Goal: Information Seeking & Learning: Understand process/instructions

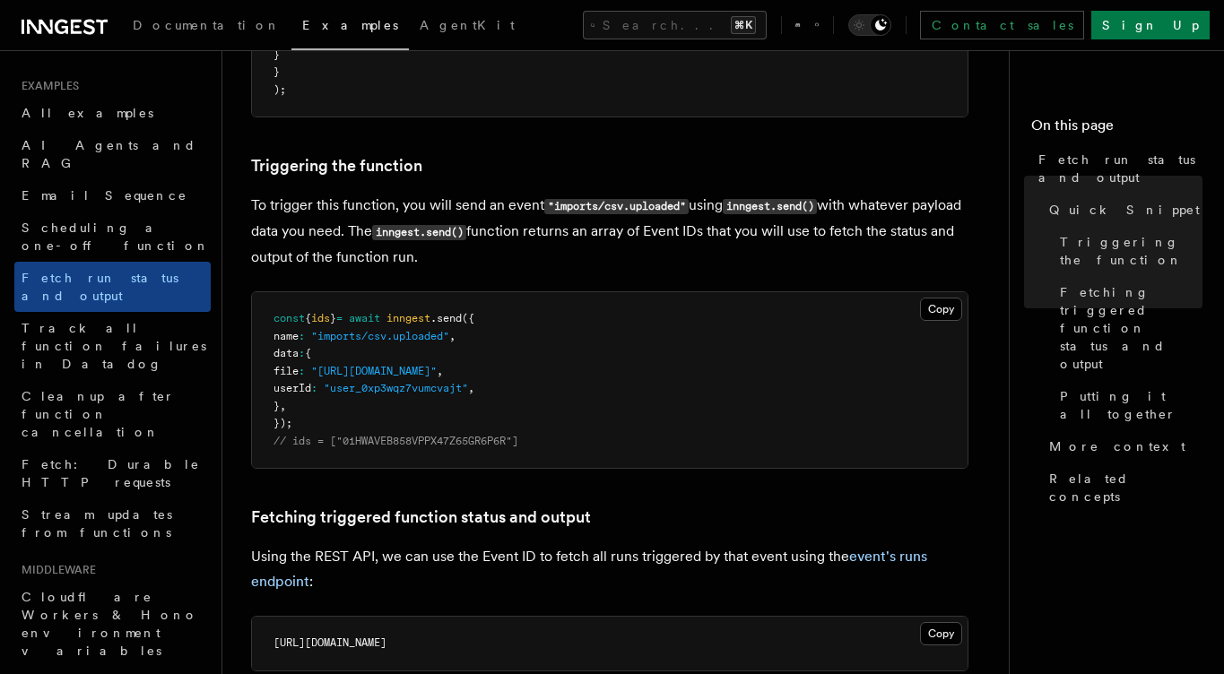
scroll to position [614, 0]
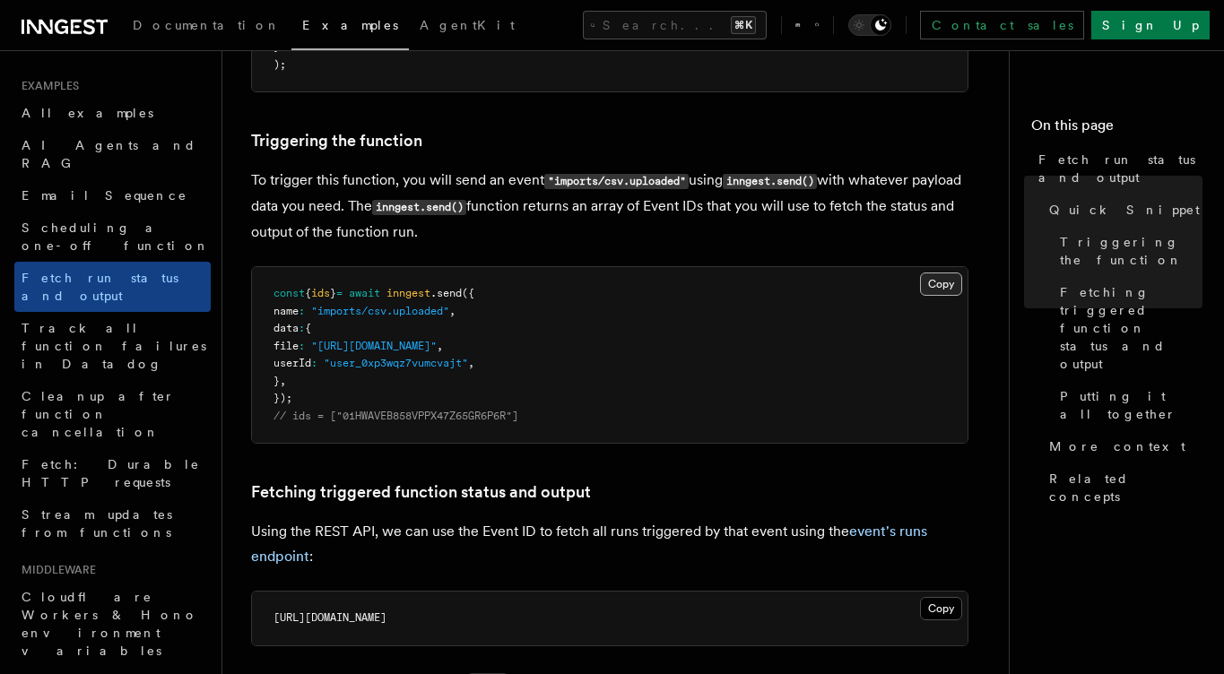
click at [949, 277] on button "Copy Copied" at bounding box center [941, 284] width 42 height 23
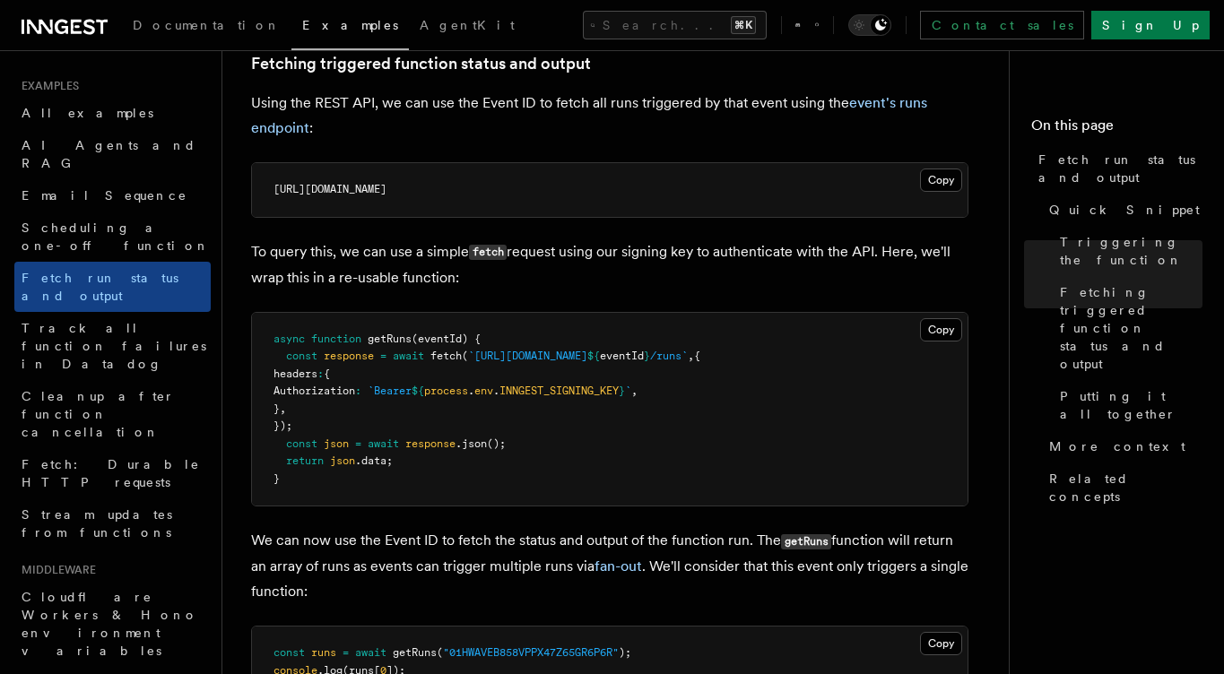
scroll to position [1044, 0]
click at [956, 184] on button "Copy Copied" at bounding box center [941, 179] width 42 height 23
click at [932, 340] on button "Copy Copied" at bounding box center [941, 328] width 42 height 23
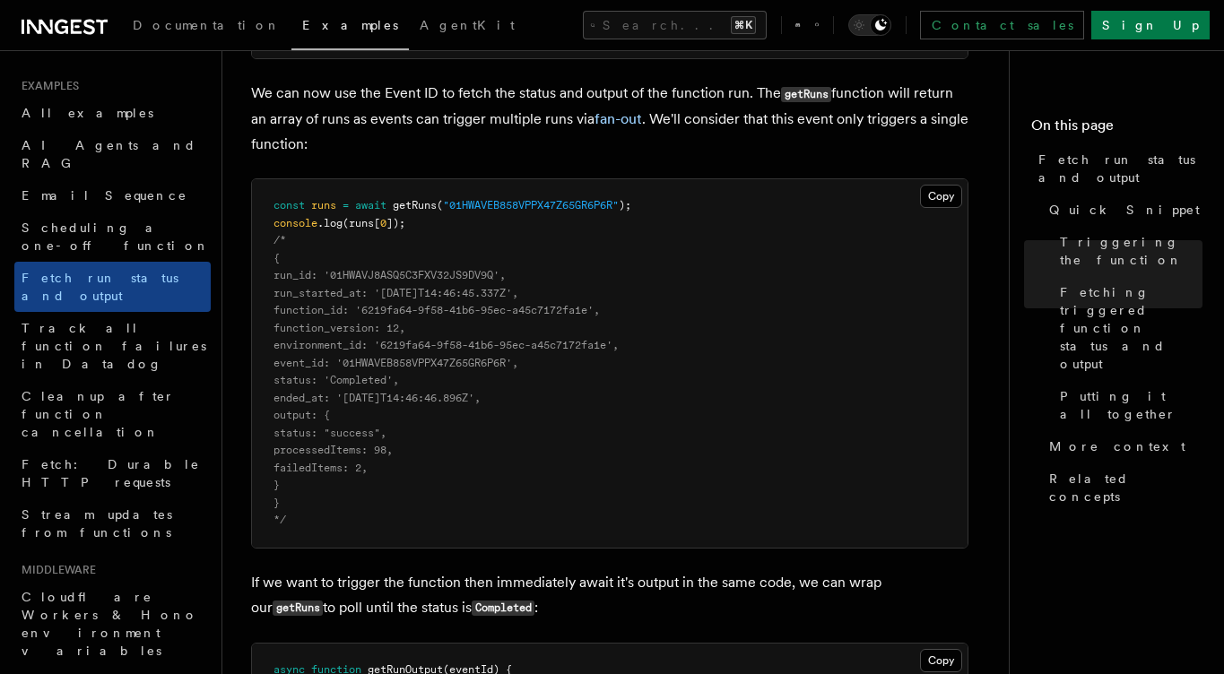
scroll to position [1486, 0]
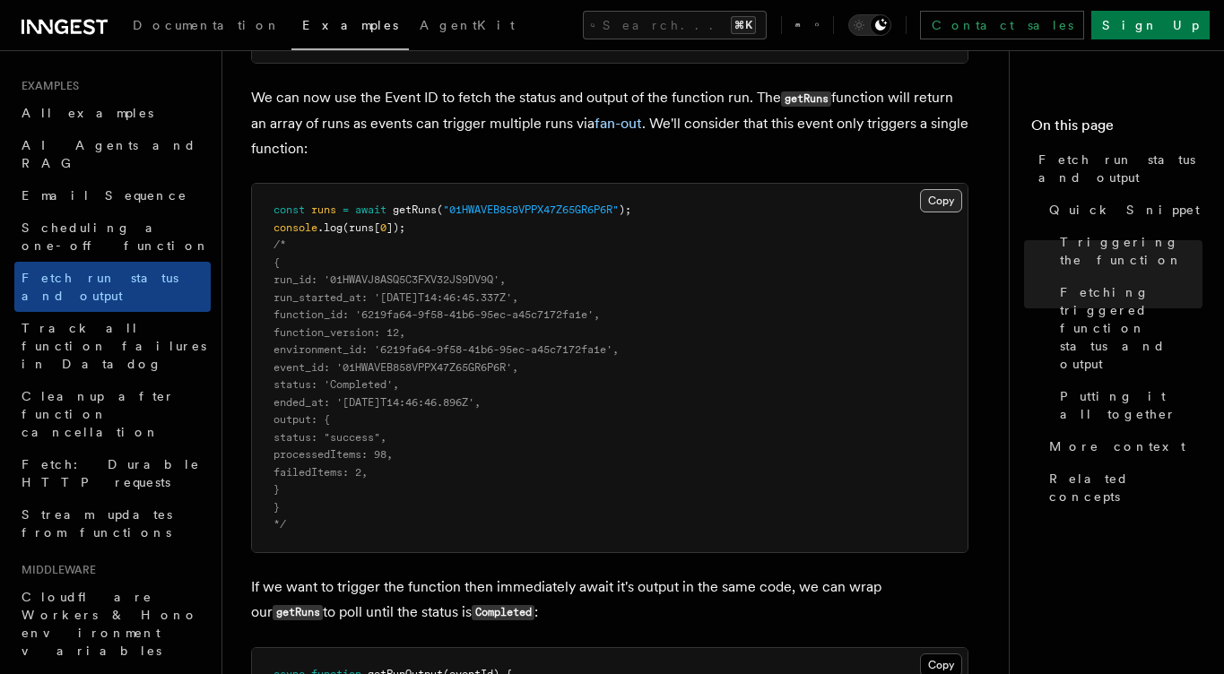
click at [948, 204] on button "Copy Copied" at bounding box center [941, 200] width 42 height 23
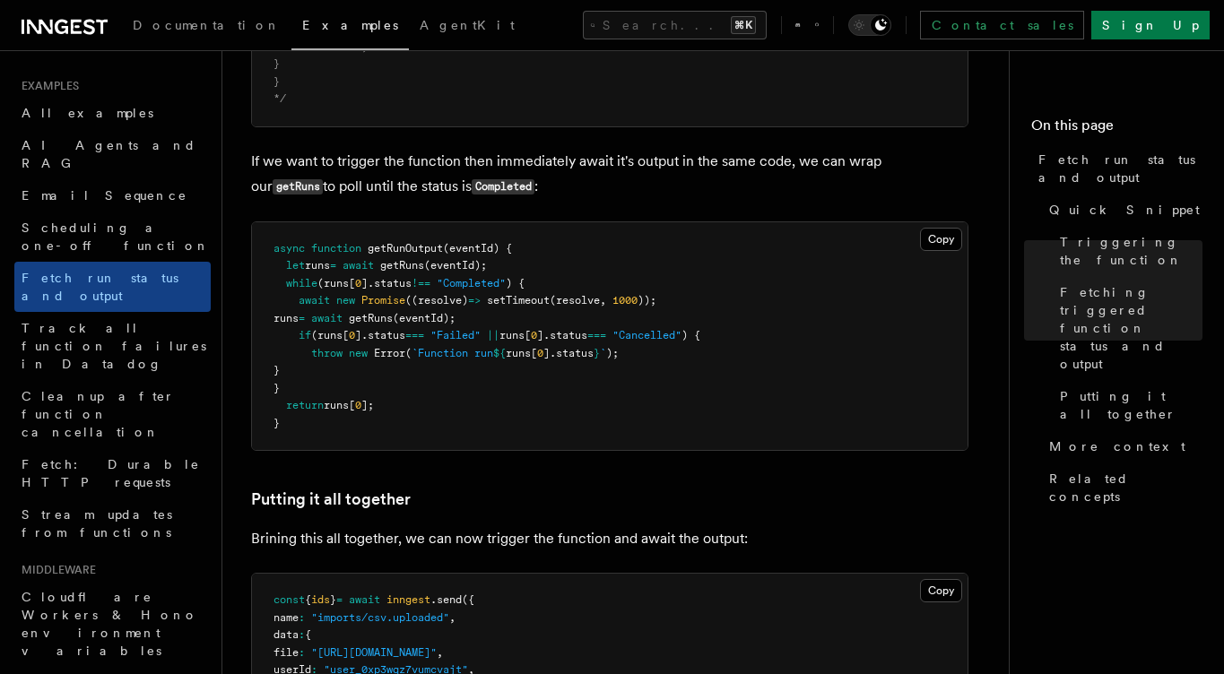
scroll to position [1911, 0]
click at [932, 240] on button "Copy Copied" at bounding box center [941, 240] width 42 height 23
click at [420, 27] on span "AgentKit" at bounding box center [467, 25] width 95 height 14
